Goal: Task Accomplishment & Management: Manage account settings

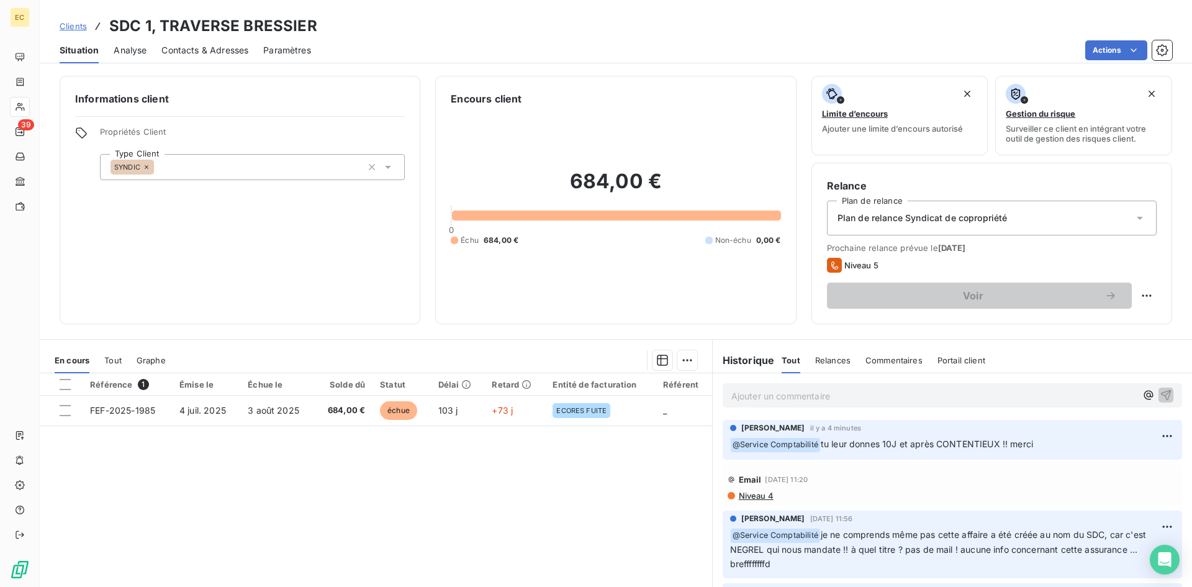
click at [77, 22] on span "Clients" at bounding box center [73, 26] width 27 height 10
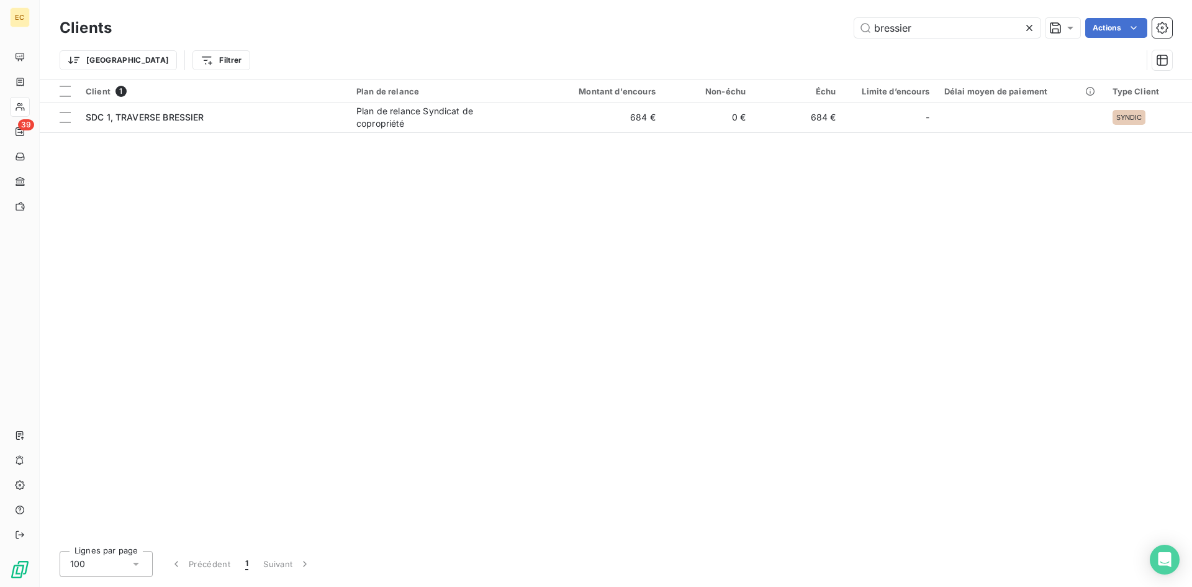
drag, startPoint x: 938, startPoint y: 31, endPoint x: 823, endPoint y: 27, distance: 115.0
click at [823, 27] on div "bressier Actions" at bounding box center [650, 28] width 1046 height 20
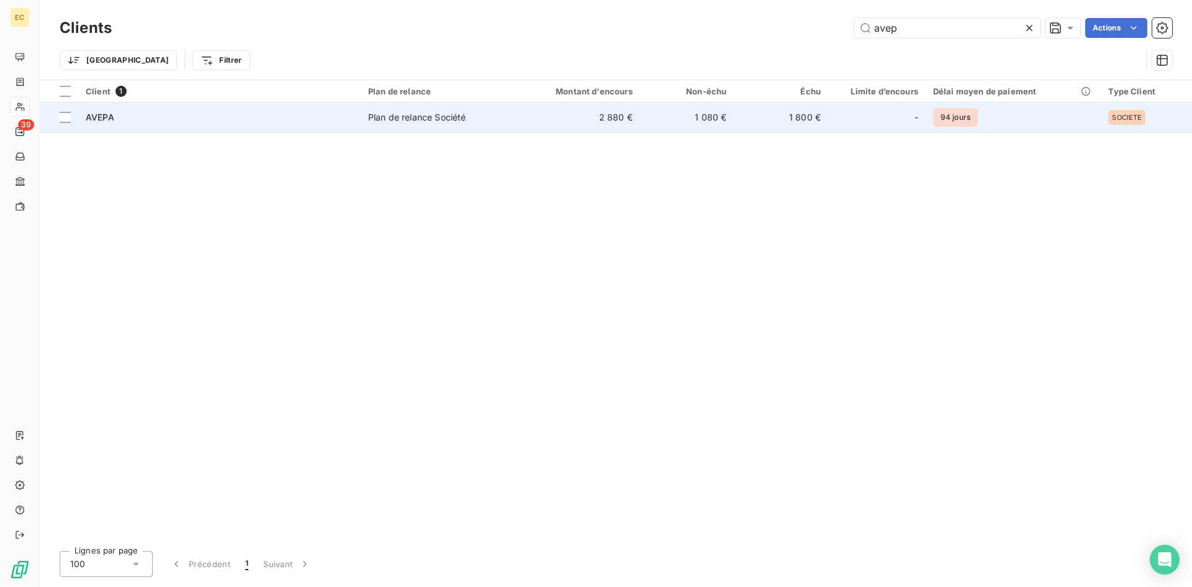
type input "avep"
click at [321, 120] on div "AVEPA" at bounding box center [220, 117] width 268 height 12
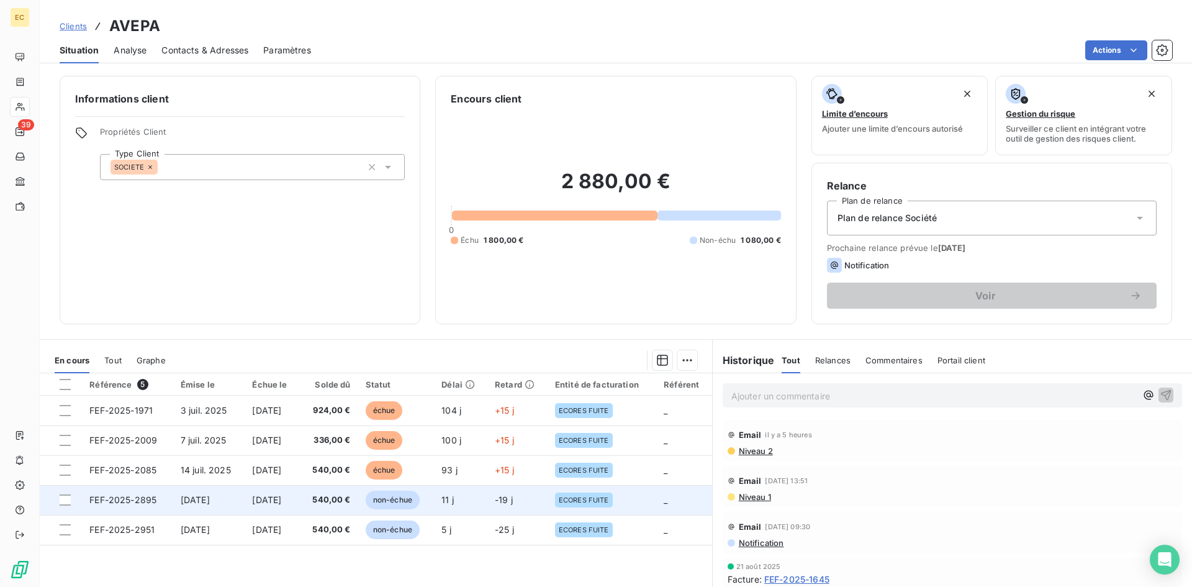
click at [211, 505] on td "[DATE]" at bounding box center [209, 500] width 72 height 30
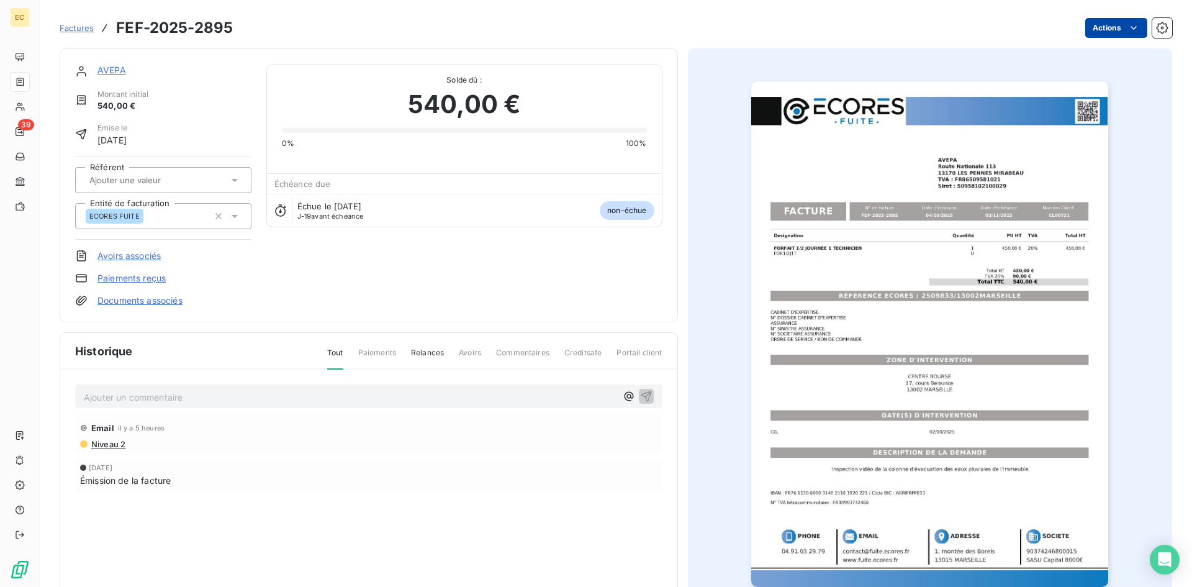
click at [1093, 24] on html "EC 39 Factures FEF-2025-2895 Actions AVEPA Montant initial 540,00 € Émise le [D…" at bounding box center [596, 293] width 1192 height 587
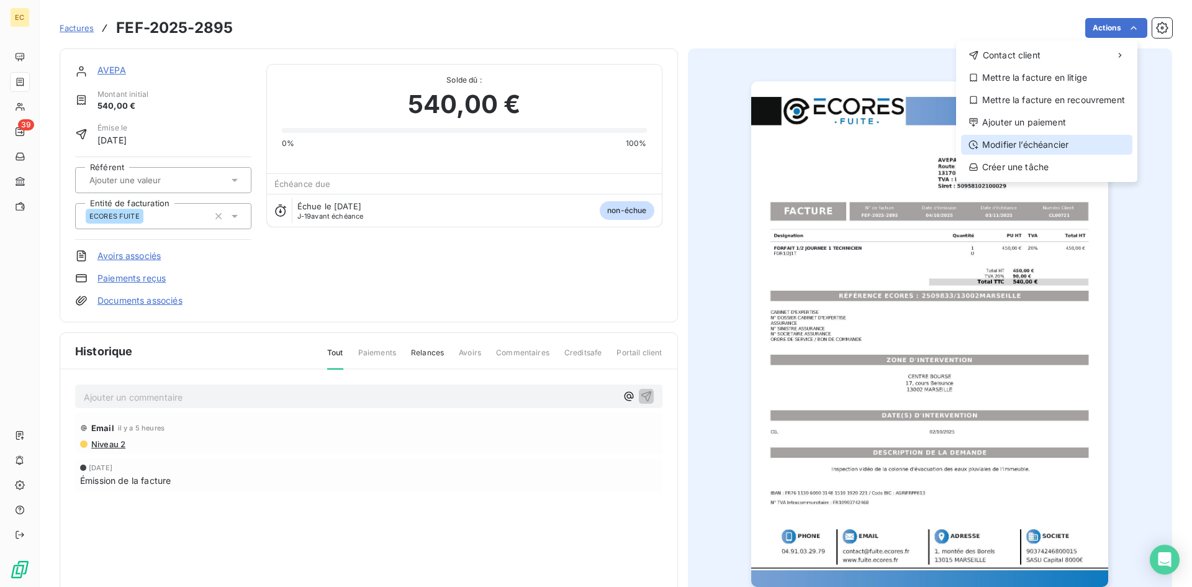
click at [1038, 148] on div "Modifier l’échéancier" at bounding box center [1046, 145] width 171 height 20
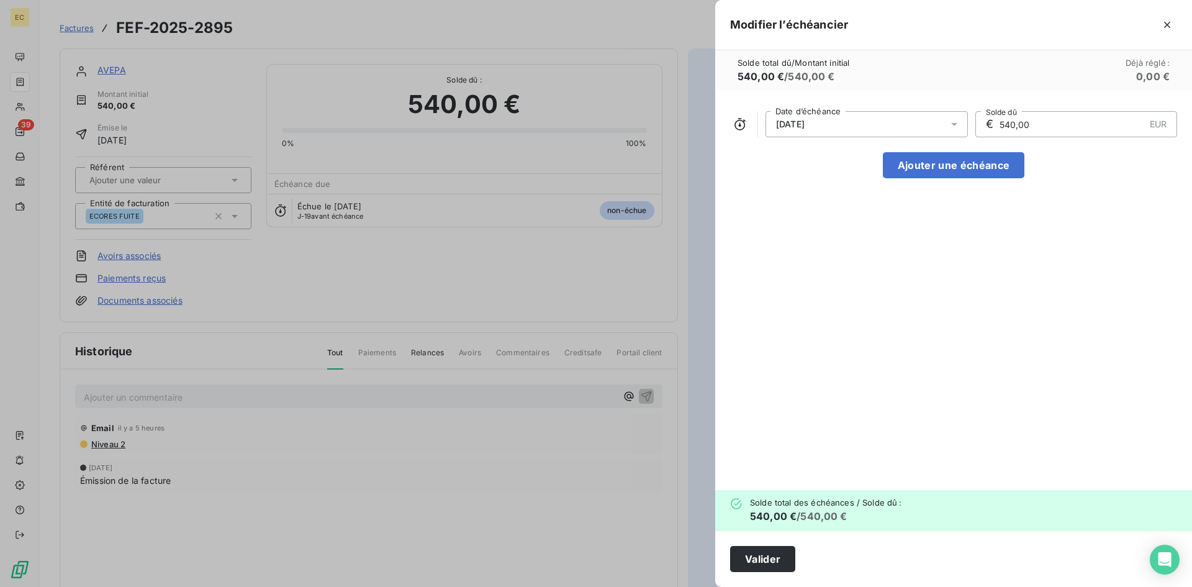
click at [869, 121] on div "[DATE]" at bounding box center [867, 124] width 202 height 26
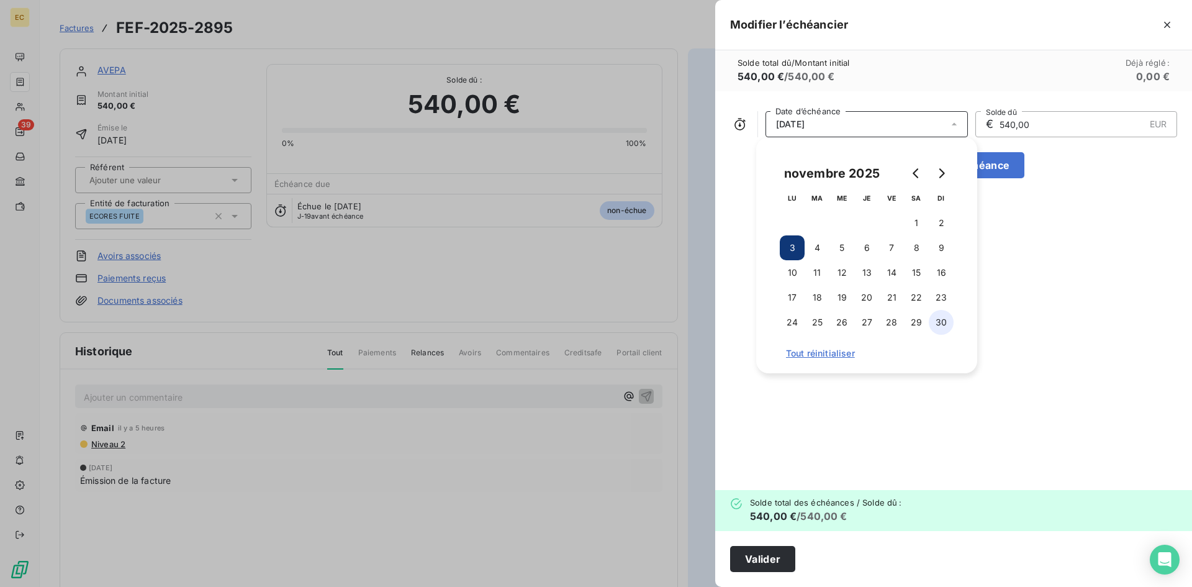
click at [934, 317] on button "30" at bounding box center [941, 322] width 25 height 25
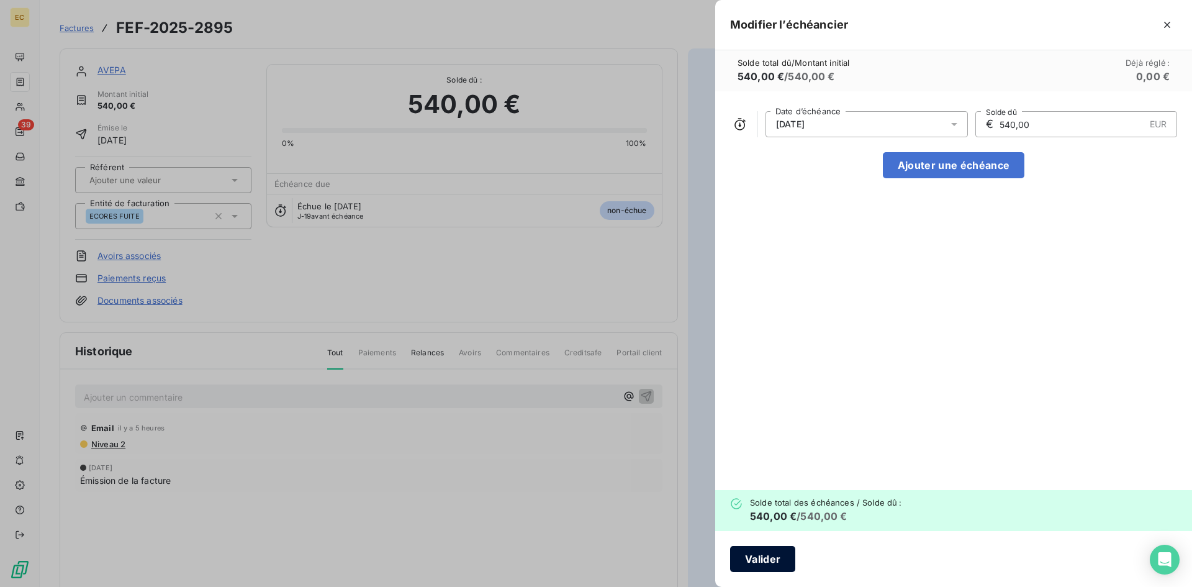
click at [773, 557] on button "Valider" at bounding box center [762, 559] width 65 height 26
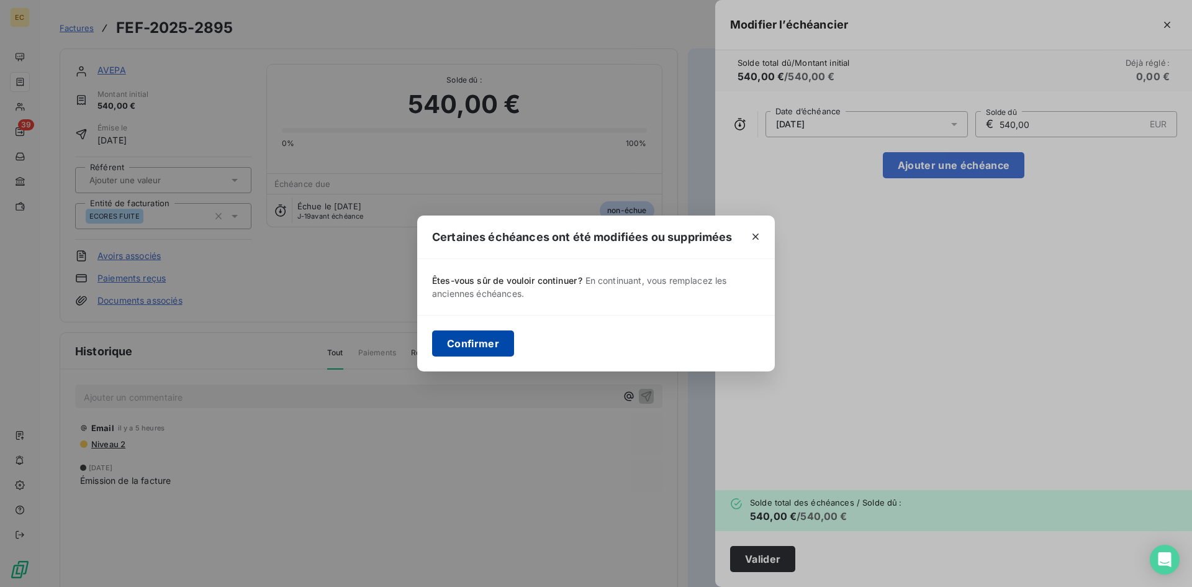
click at [481, 343] on button "Confirmer" at bounding box center [473, 343] width 82 height 26
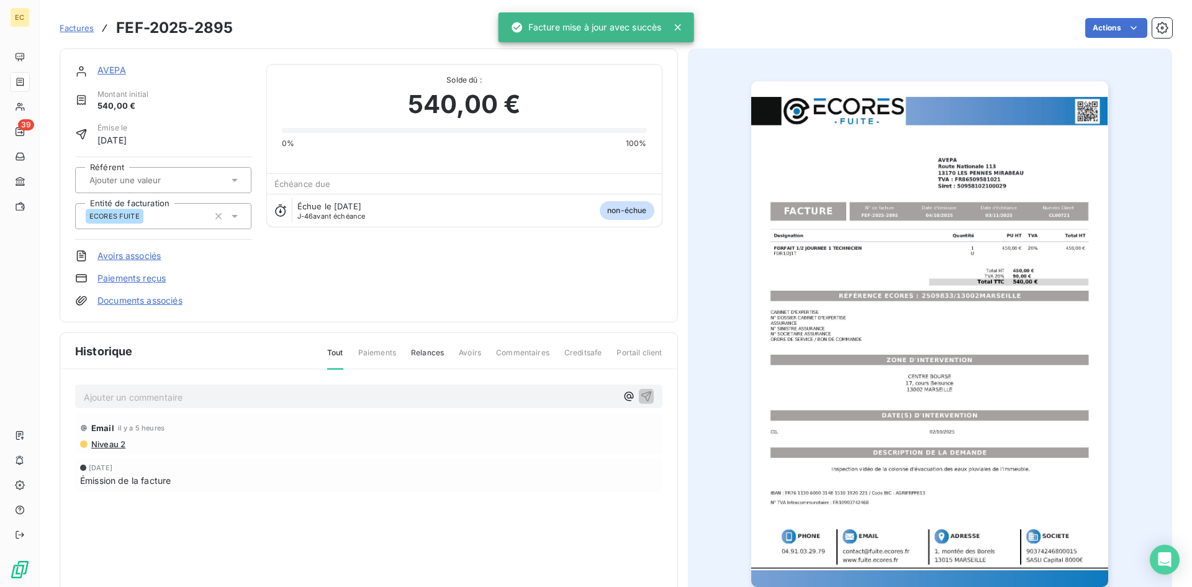
click at [117, 73] on link "AVEPA" at bounding box center [111, 70] width 29 height 11
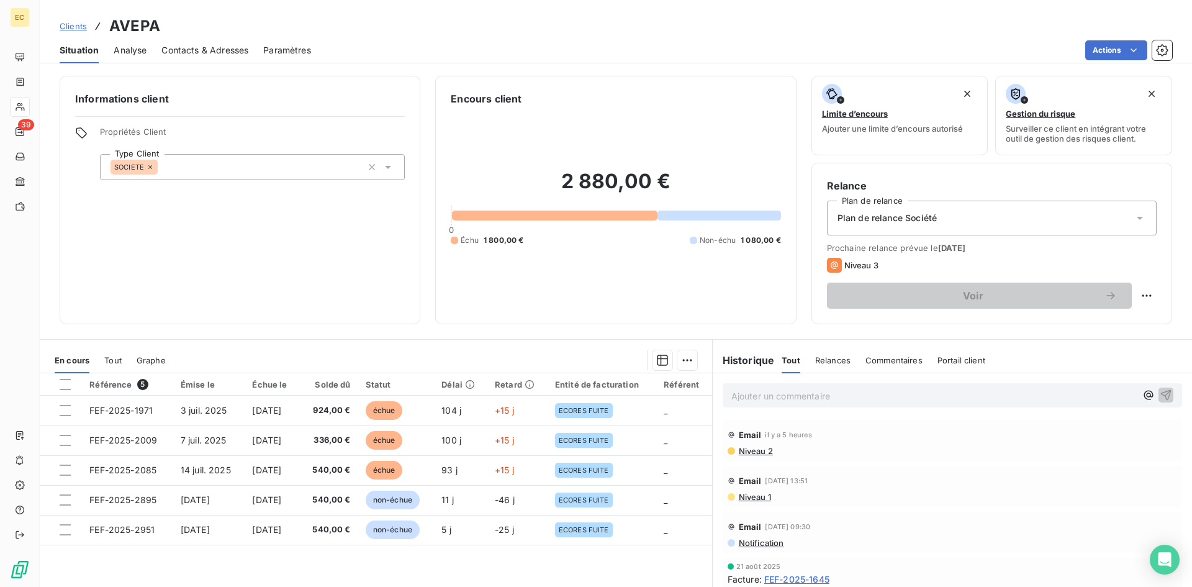
click at [897, 353] on div "Commentaires" at bounding box center [894, 360] width 57 height 26
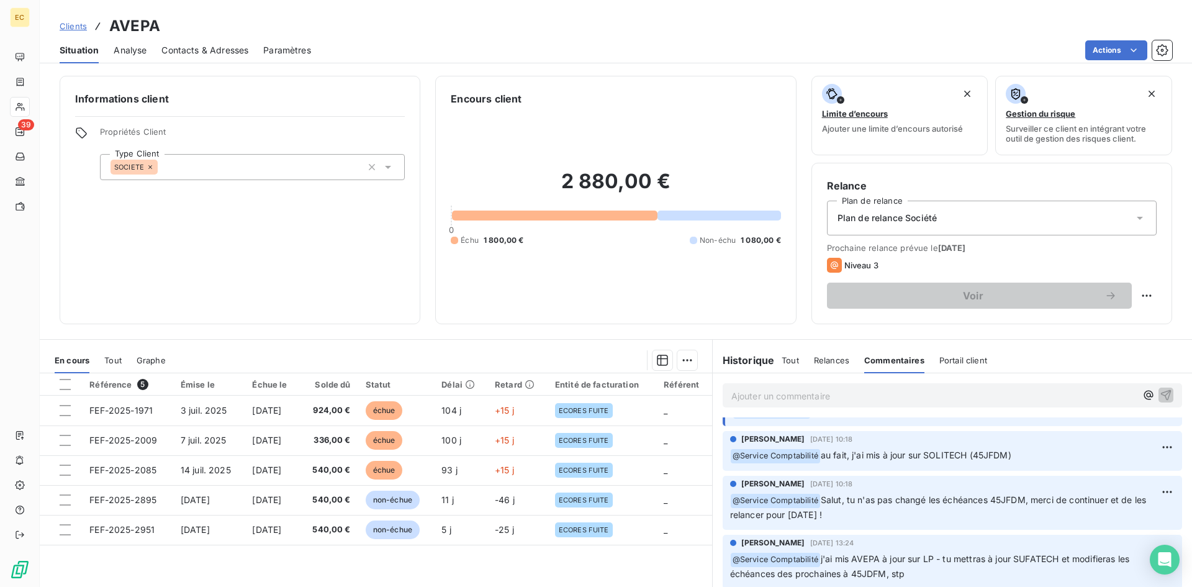
scroll to position [324, 0]
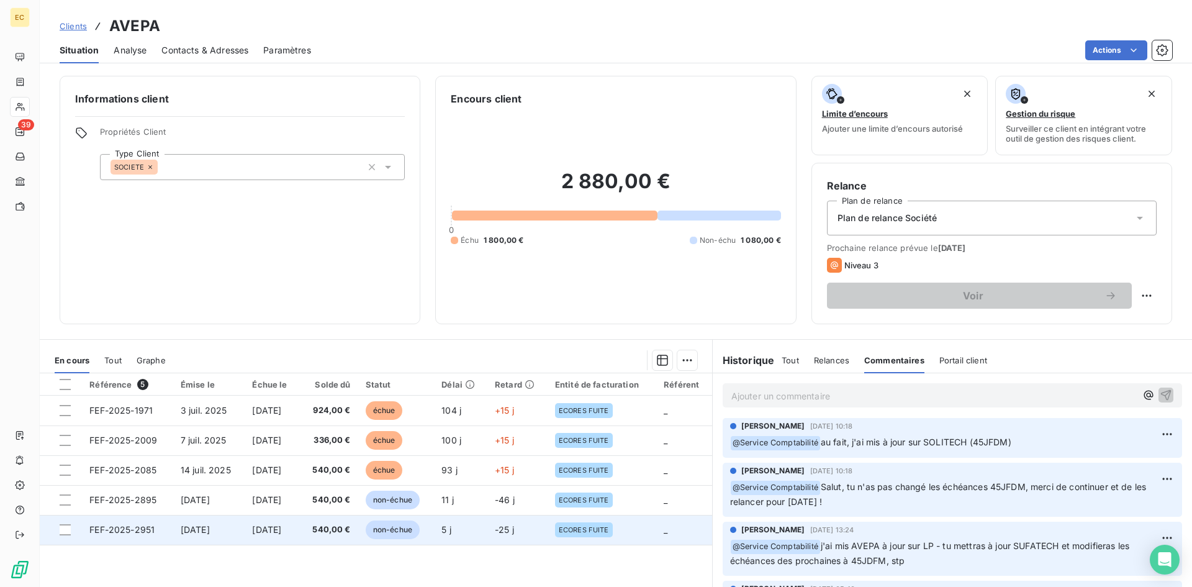
click at [201, 528] on span "[DATE]" at bounding box center [195, 529] width 29 height 11
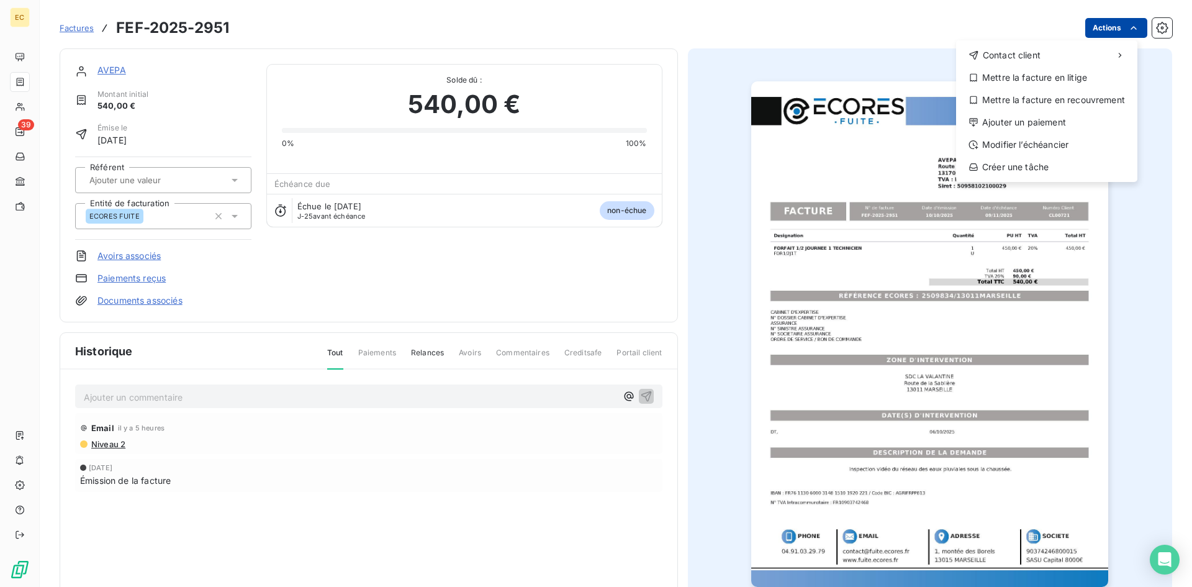
click at [1103, 33] on html "EC 39 Factures FEF-2025-2951 Actions Contact client Mettre la facture en litige…" at bounding box center [596, 293] width 1192 height 587
drag, startPoint x: 1048, startPoint y: 122, endPoint x: 1046, endPoint y: 136, distance: 14.5
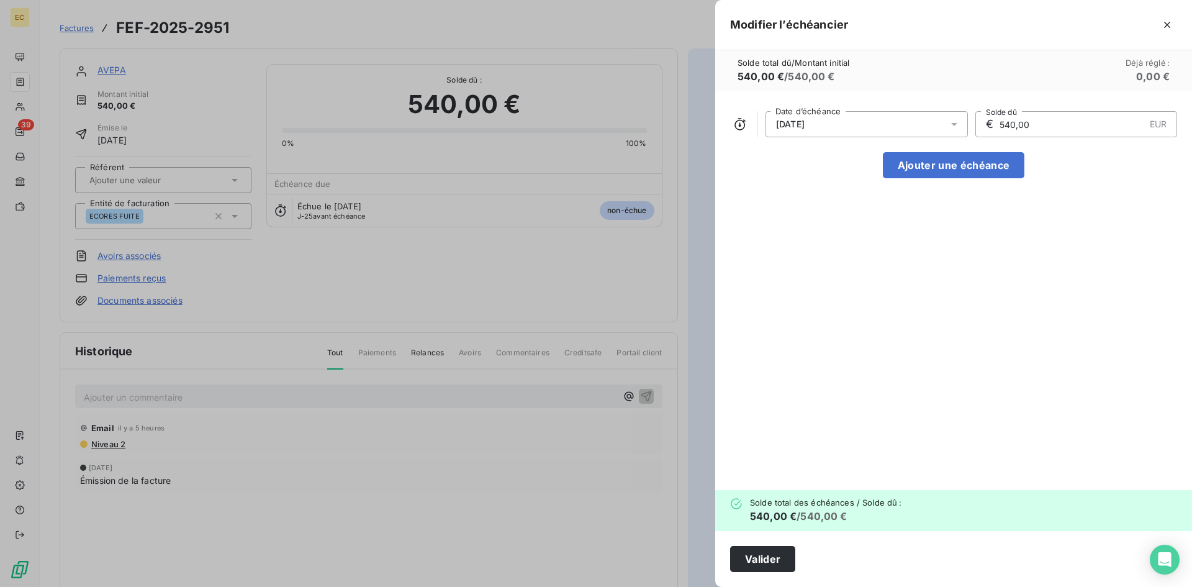
click at [887, 121] on div "[DATE]" at bounding box center [867, 124] width 202 height 26
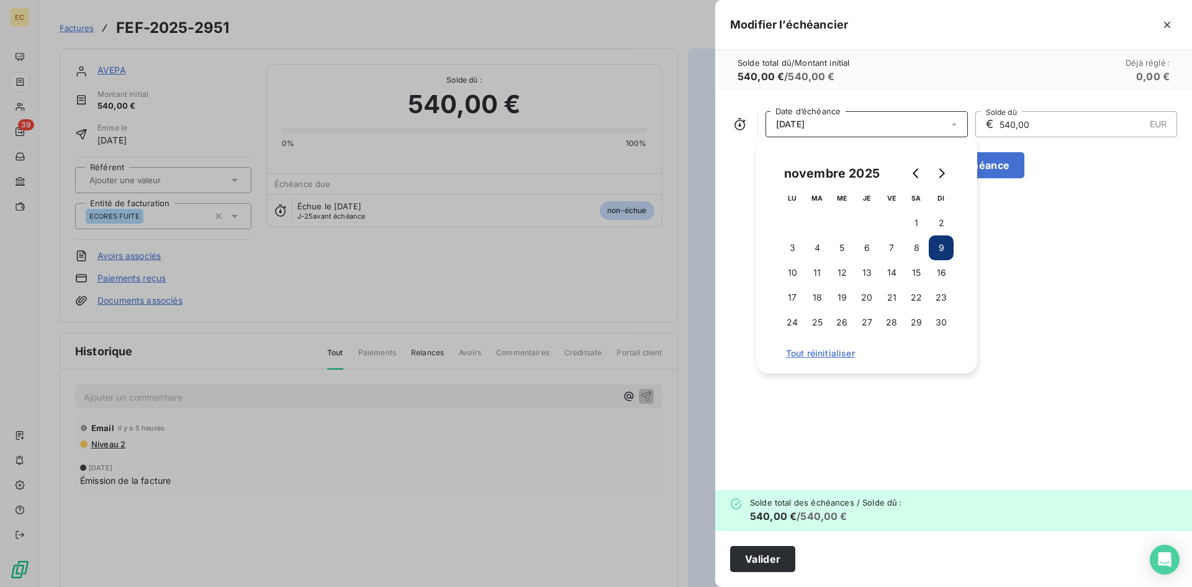
drag, startPoint x: 941, startPoint y: 329, endPoint x: 935, endPoint y: 340, distance: 13.3
click at [941, 329] on button "30" at bounding box center [941, 322] width 25 height 25
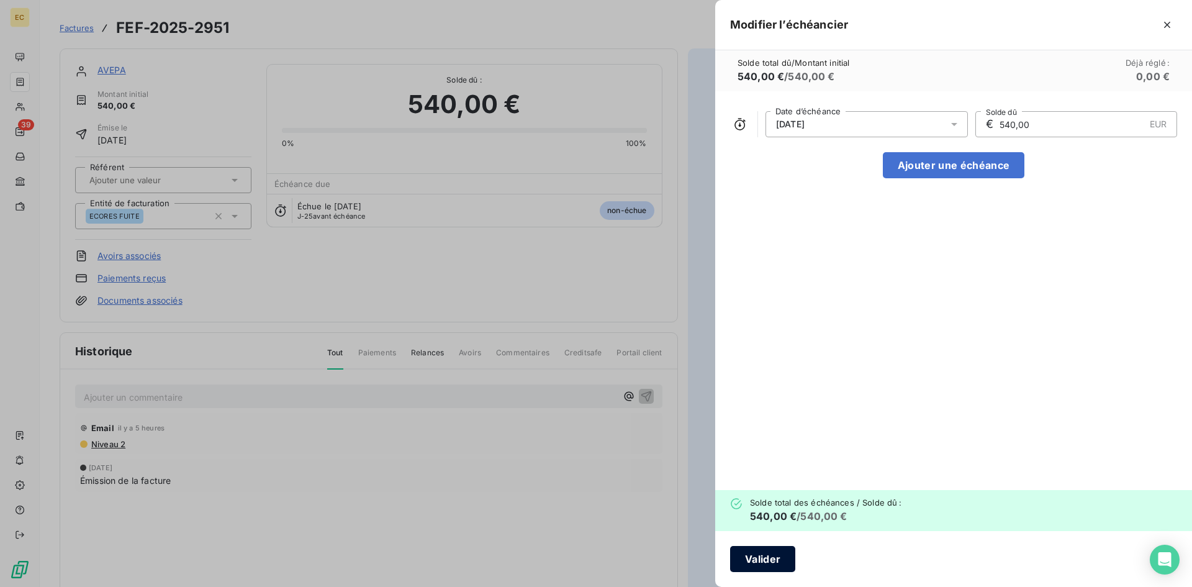
click at [777, 559] on button "Valider" at bounding box center [762, 559] width 65 height 26
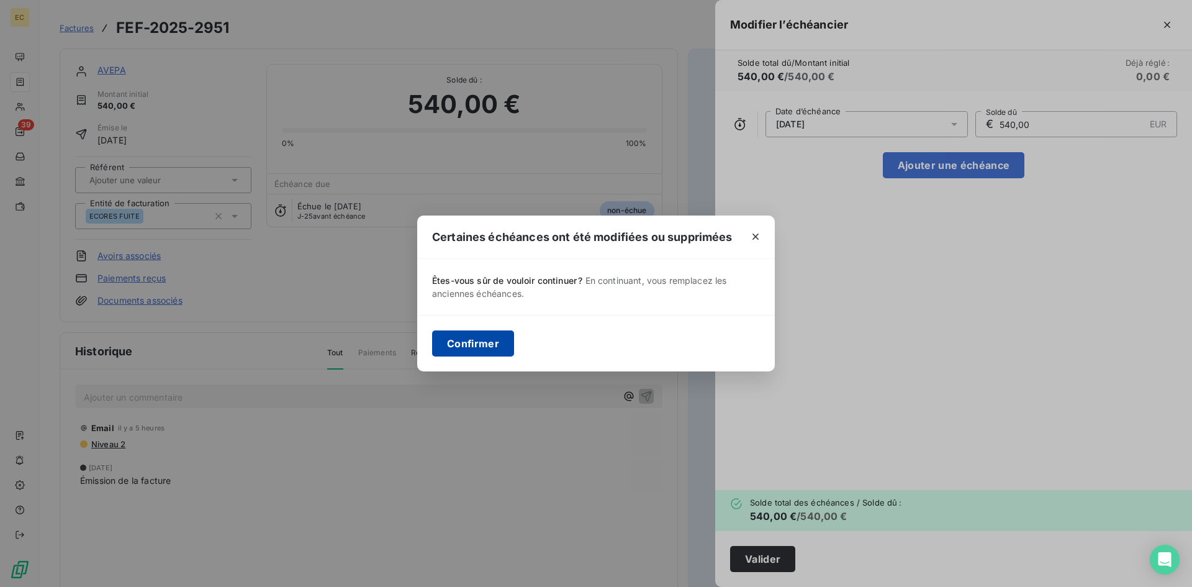
click at [481, 348] on button "Confirmer" at bounding box center [473, 343] width 82 height 26
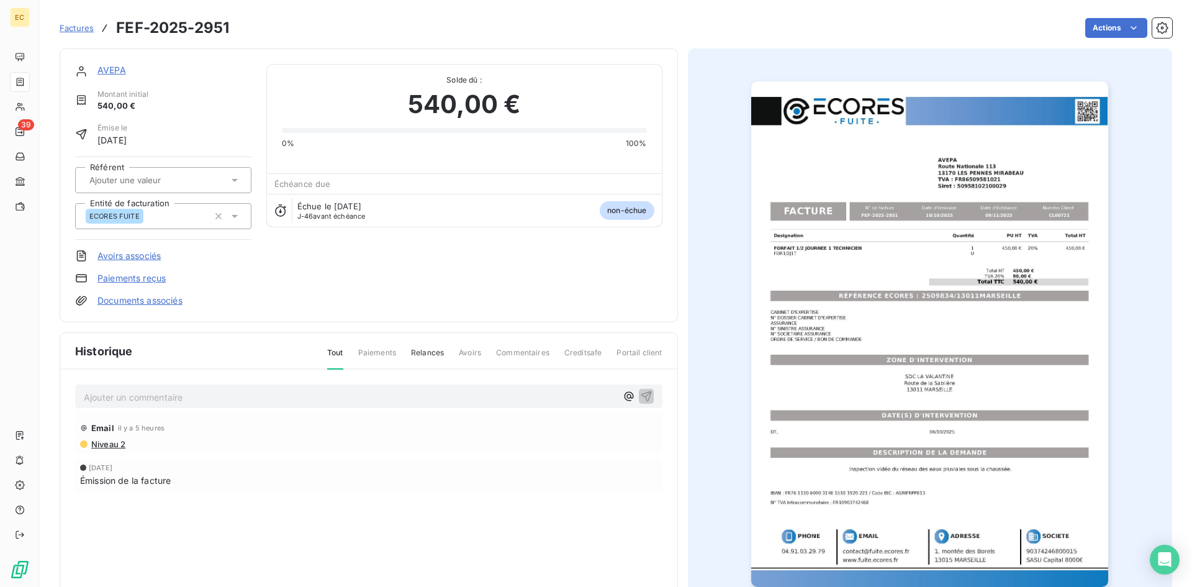
click at [108, 65] on link "AVEPA" at bounding box center [111, 70] width 29 height 11
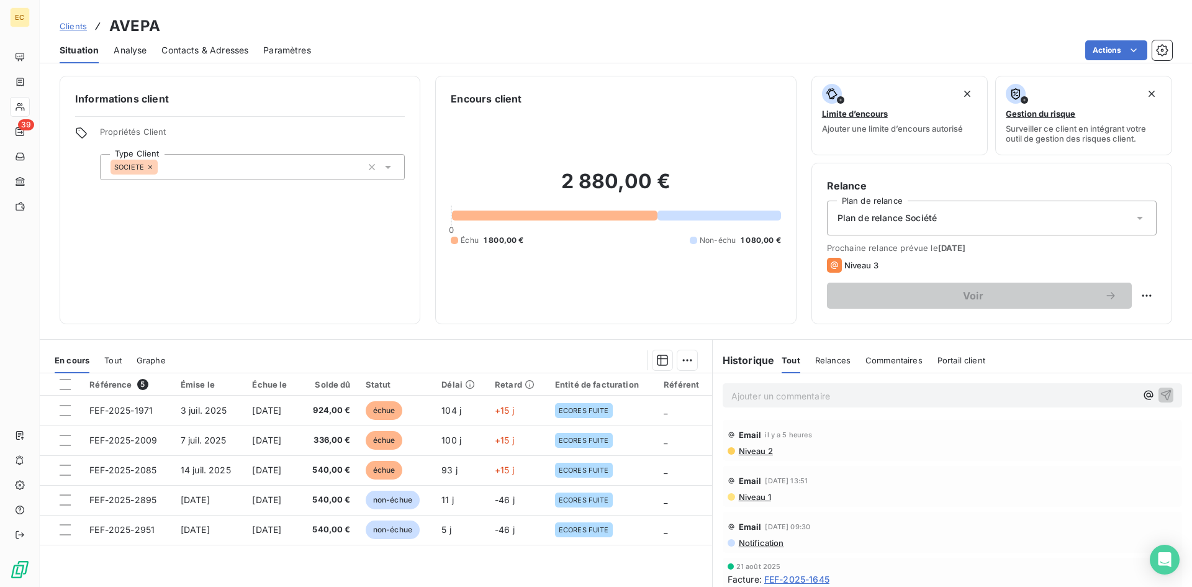
click at [763, 395] on p "Ajouter un commentaire ﻿" at bounding box center [934, 396] width 405 height 16
click at [1160, 397] on icon "button" at bounding box center [1166, 394] width 12 height 12
